Goal: Complete application form

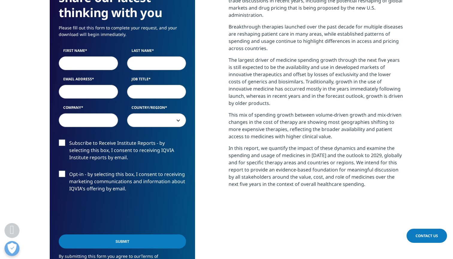
scroll to position [308, 0]
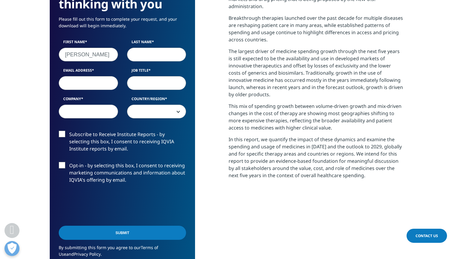
type input "[PERSON_NAME]"
type input "[EMAIL_ADDRESS][DOMAIN_NAME]"
type input "CEO"
type input "MEDINN"
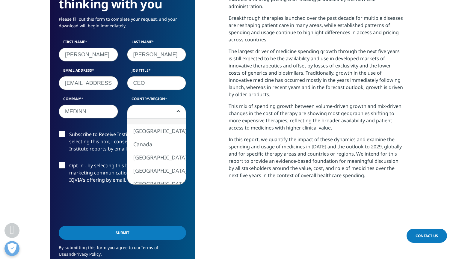
click at [176, 114] on span at bounding box center [156, 112] width 59 height 14
click at [157, 113] on span at bounding box center [156, 112] width 59 height 14
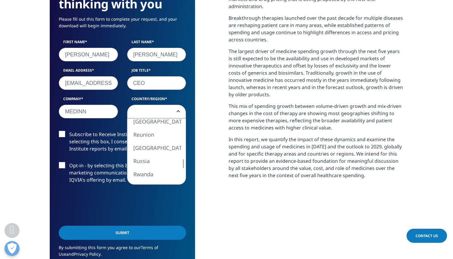
select select "Poland"
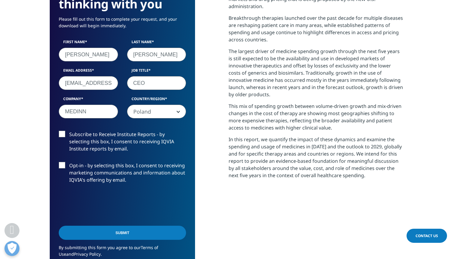
click at [62, 133] on label "Subscribe to Receive Institute Reports - by selecting this box, I consent to re…" at bounding box center [122, 143] width 127 height 25
click at [69, 131] on input "Subscribe to Receive Institute Reports - by selecting this box, I consent to re…" at bounding box center [69, 131] width 0 height 0
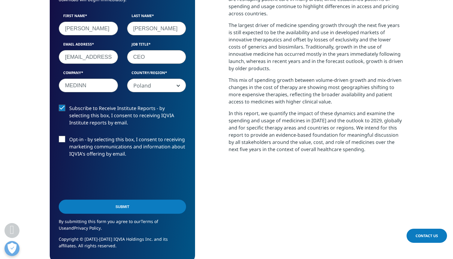
scroll to position [336, 0]
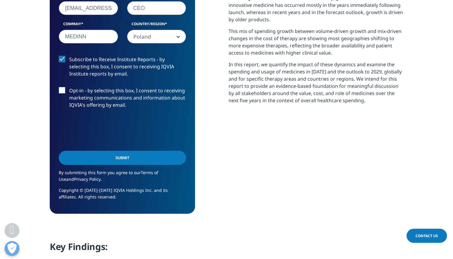
click at [133, 160] on input "Submit" at bounding box center [122, 158] width 127 height 14
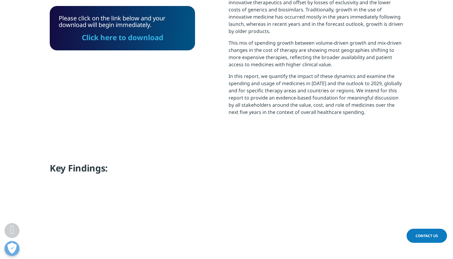
scroll to position [372, 0]
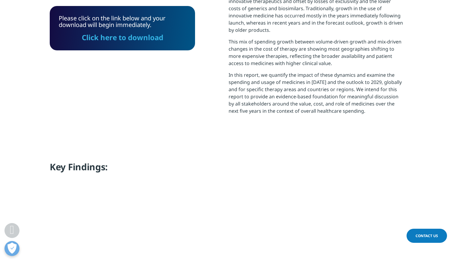
click at [136, 39] on link "Click here to download" at bounding box center [123, 37] width 82 height 10
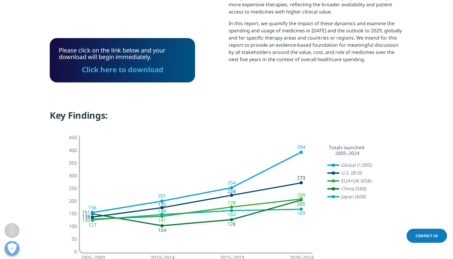
scroll to position [398, 0]
